Goal: Information Seeking & Learning: Learn about a topic

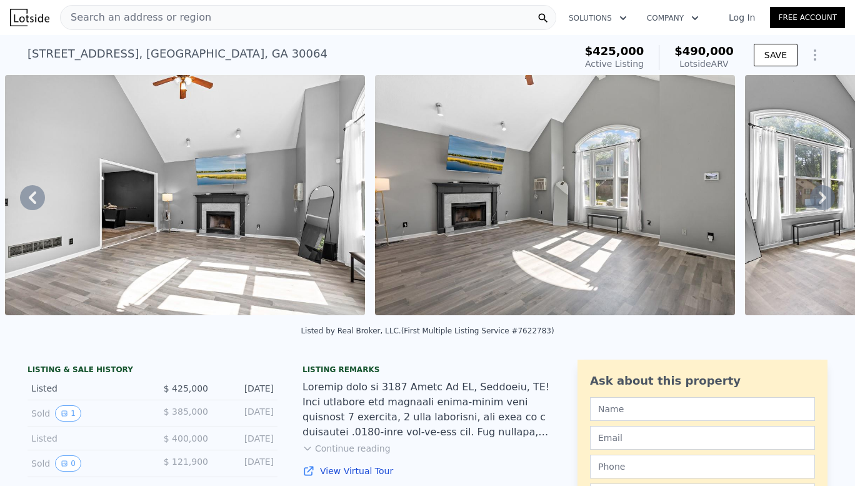
scroll to position [0, 3453]
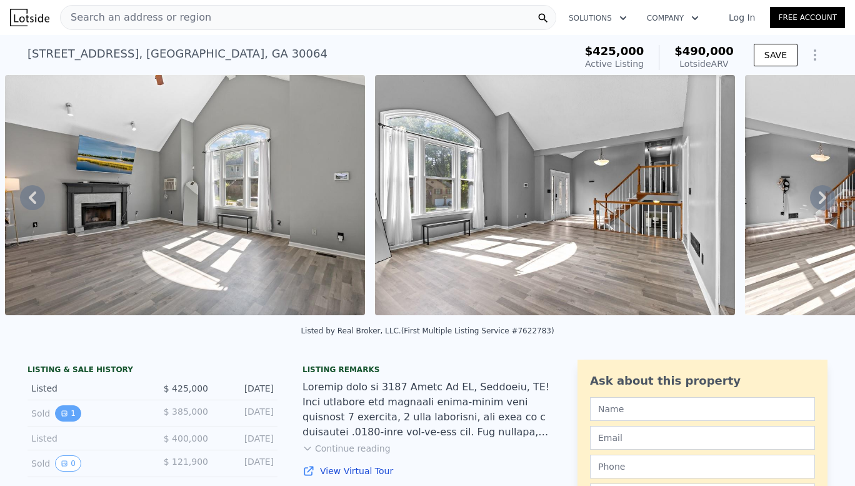
click at [64, 421] on button "1" at bounding box center [68, 413] width 26 height 16
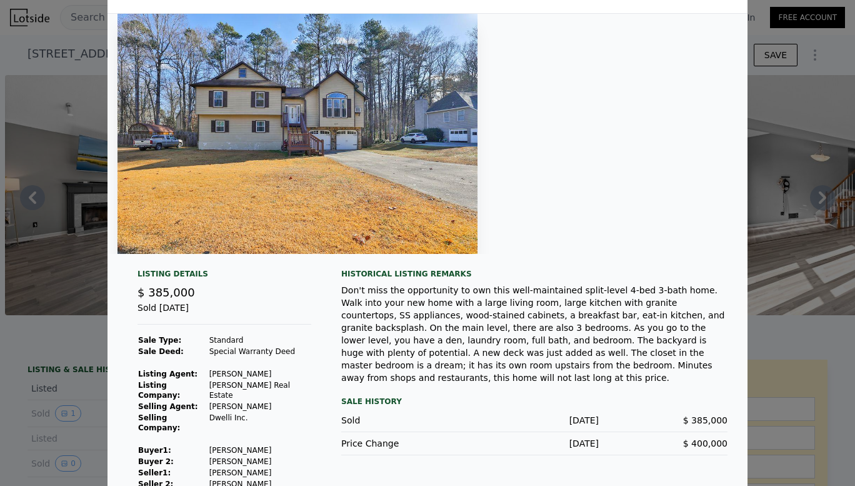
scroll to position [34, 0]
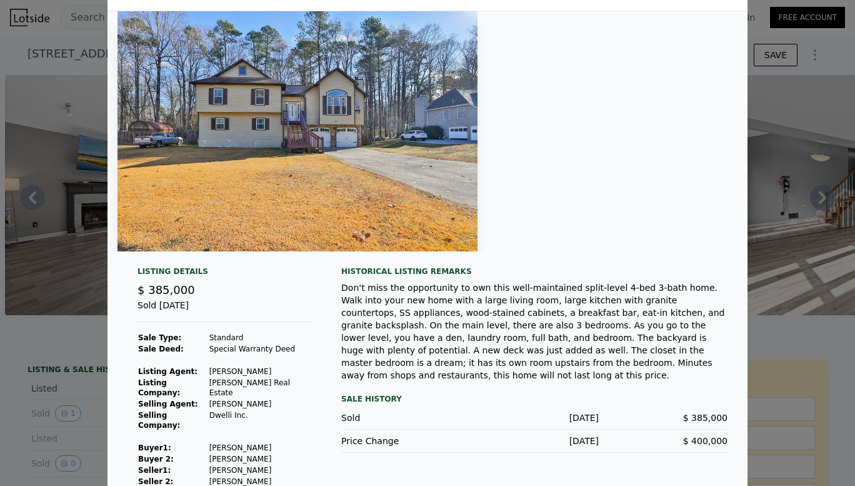
click at [41, 351] on div at bounding box center [427, 243] width 855 height 486
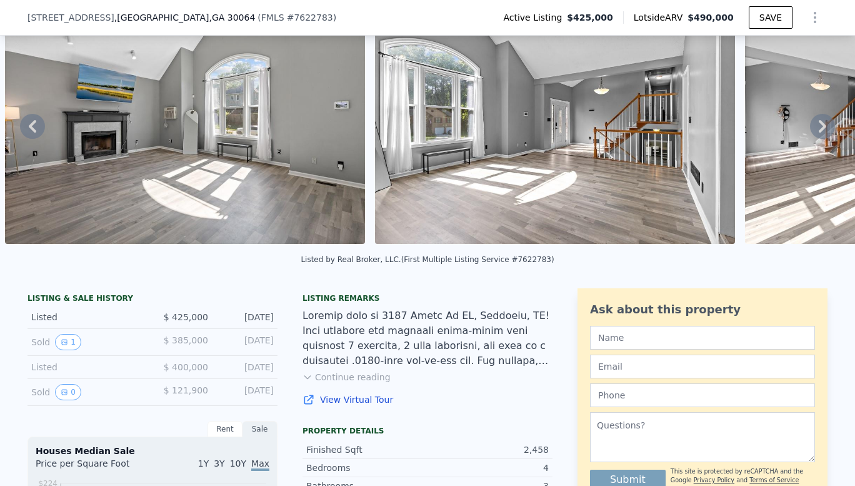
scroll to position [61, 0]
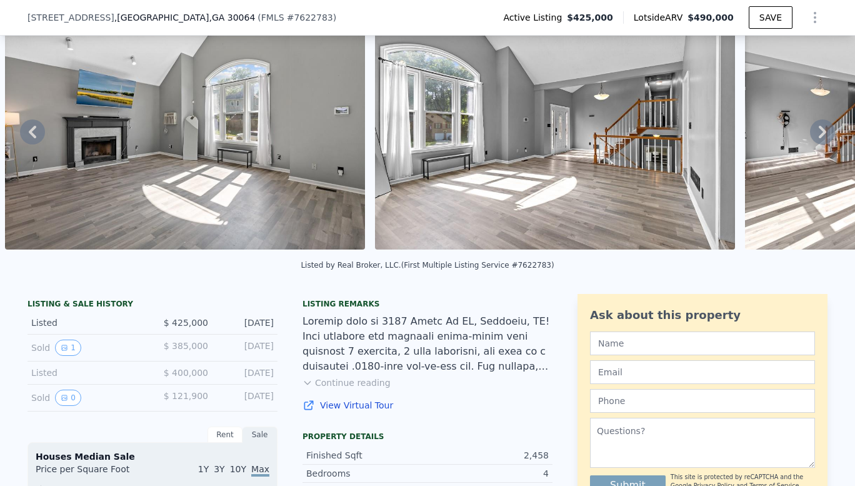
click at [161, 116] on img at bounding box center [185, 129] width 360 height 240
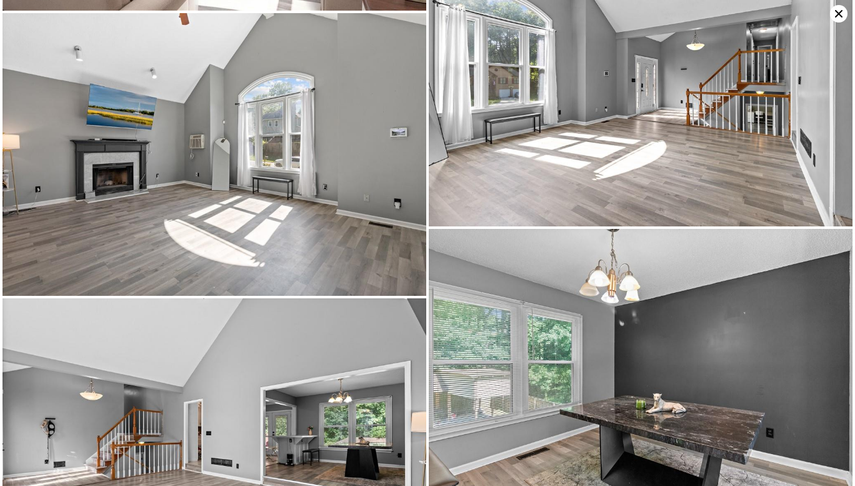
scroll to position [1196, 0]
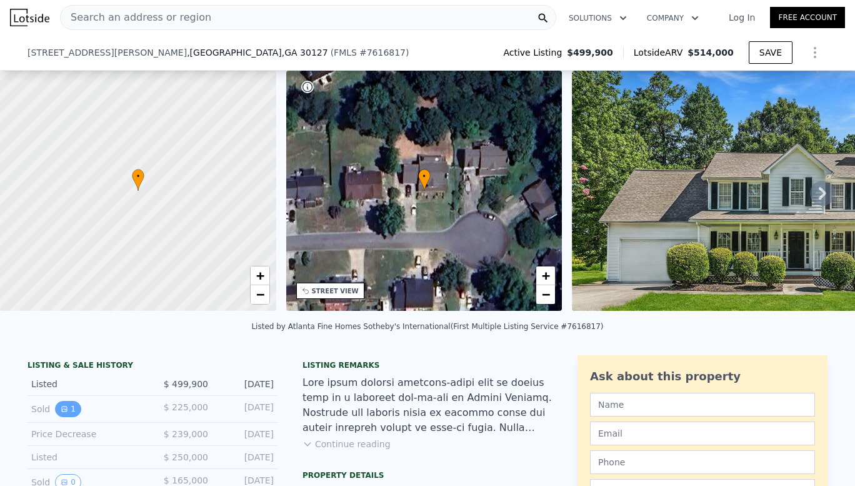
scroll to position [123, 0]
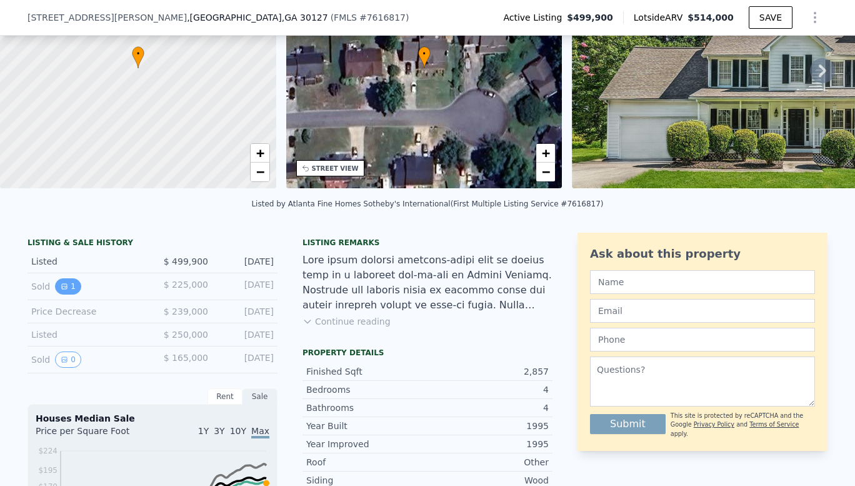
click at [62, 289] on icon "View historical data" at bounding box center [64, 286] width 5 height 5
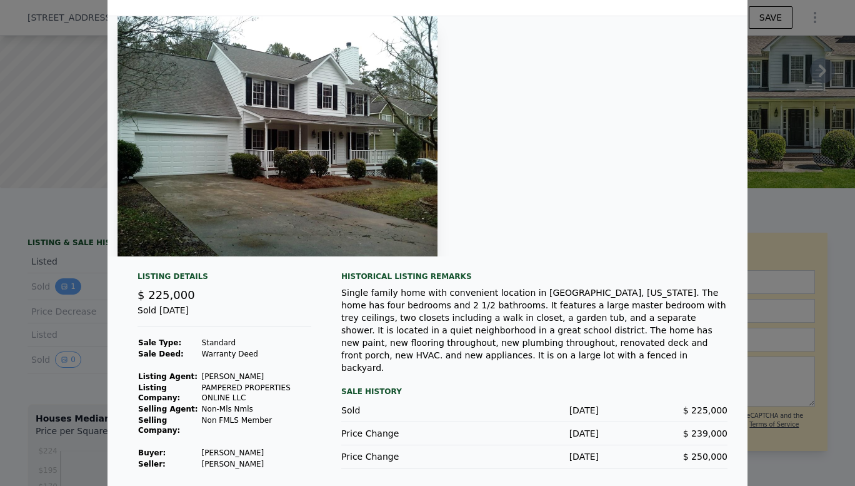
scroll to position [31, 0]
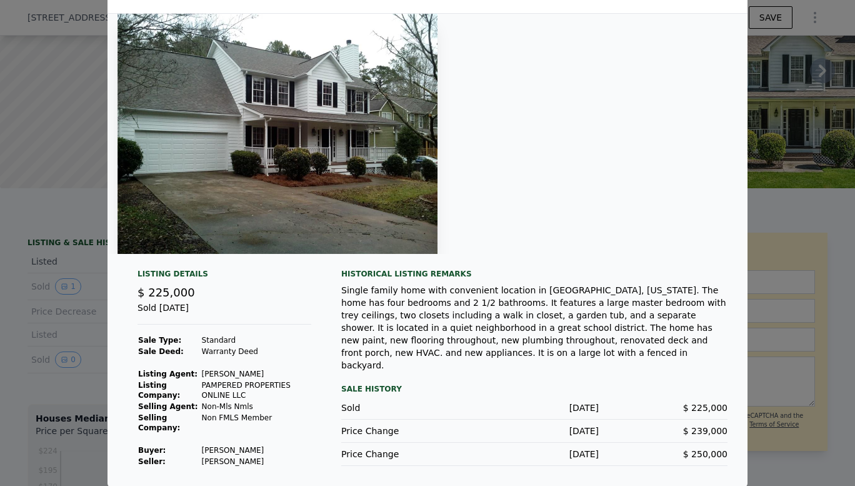
click at [66, 222] on div at bounding box center [427, 243] width 855 height 486
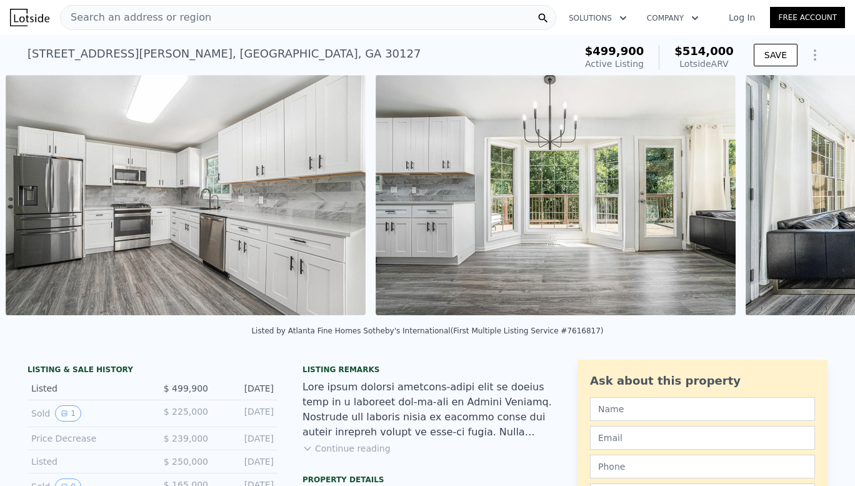
scroll to position [0, 1312]
